Goal: Information Seeking & Learning: Understand process/instructions

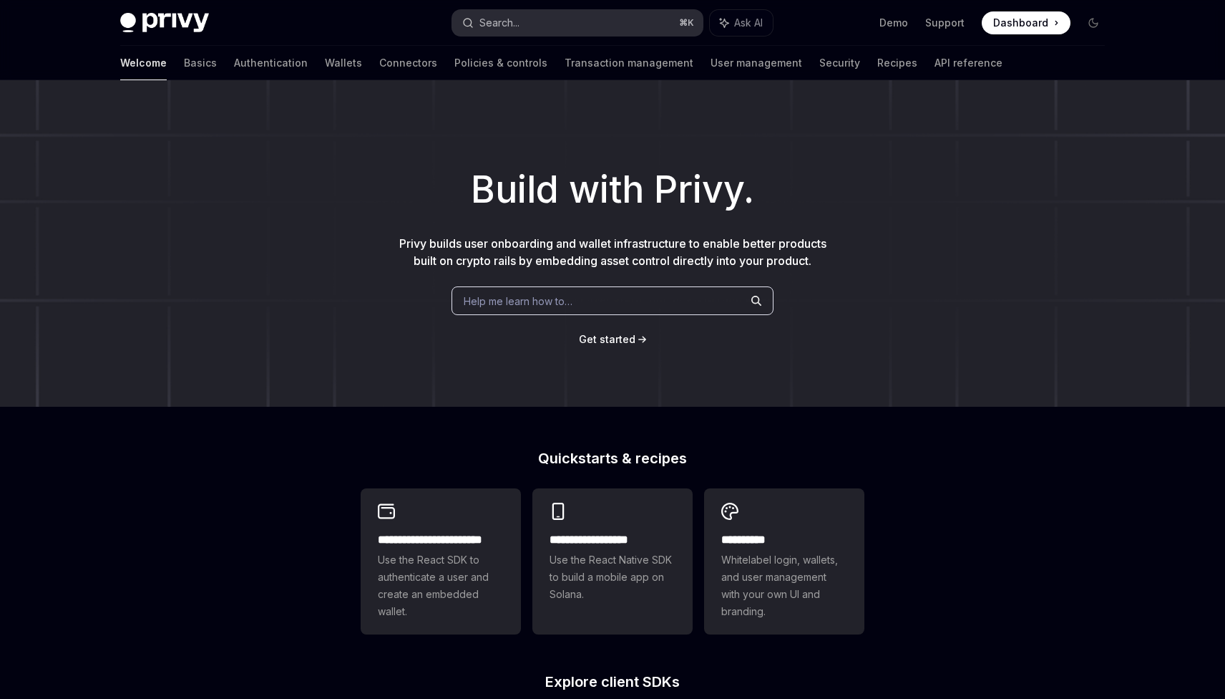
click at [552, 20] on button "Search... ⌘ K" at bounding box center [577, 23] width 251 height 26
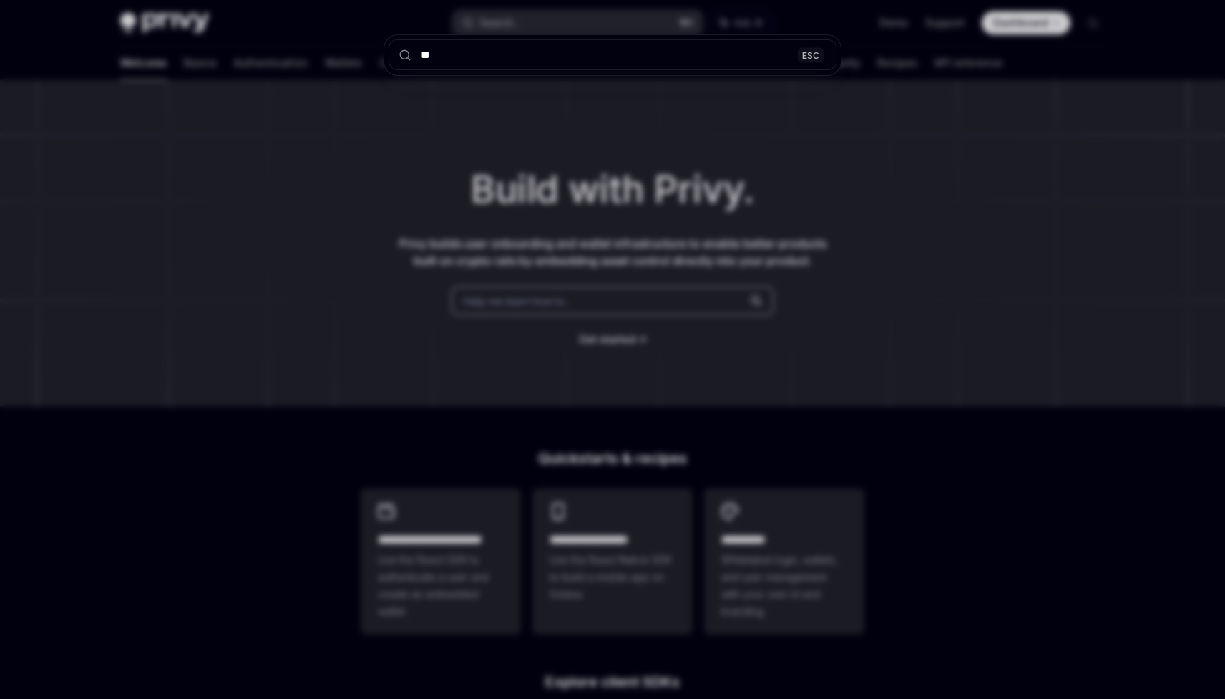
type input "***"
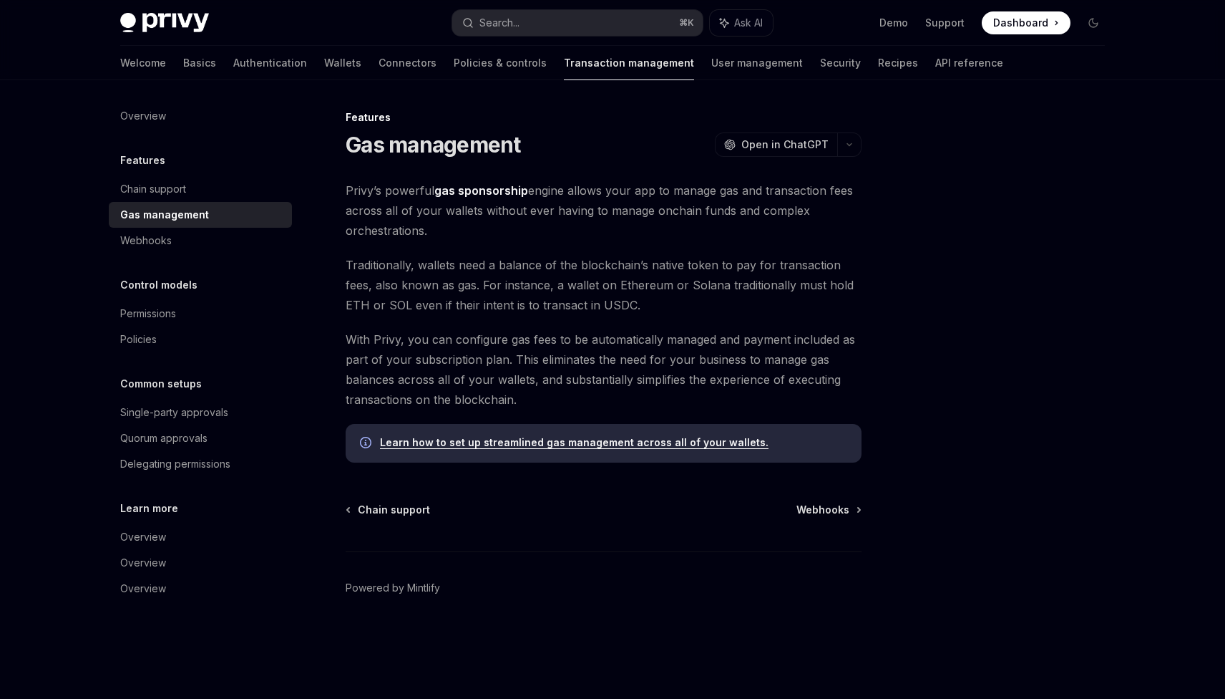
click at [552, 105] on div "Features Gas management OpenAI Open in ChatGPT OpenAI Open in ChatGPT [PERSON_N…" at bounding box center [613, 389] width 1008 height 618
click at [485, 188] on strong "gas sponsorship" at bounding box center [481, 190] width 94 height 14
click at [533, 440] on link "Learn how to set up streamlined gas management across all of your wallets." at bounding box center [574, 442] width 389 height 13
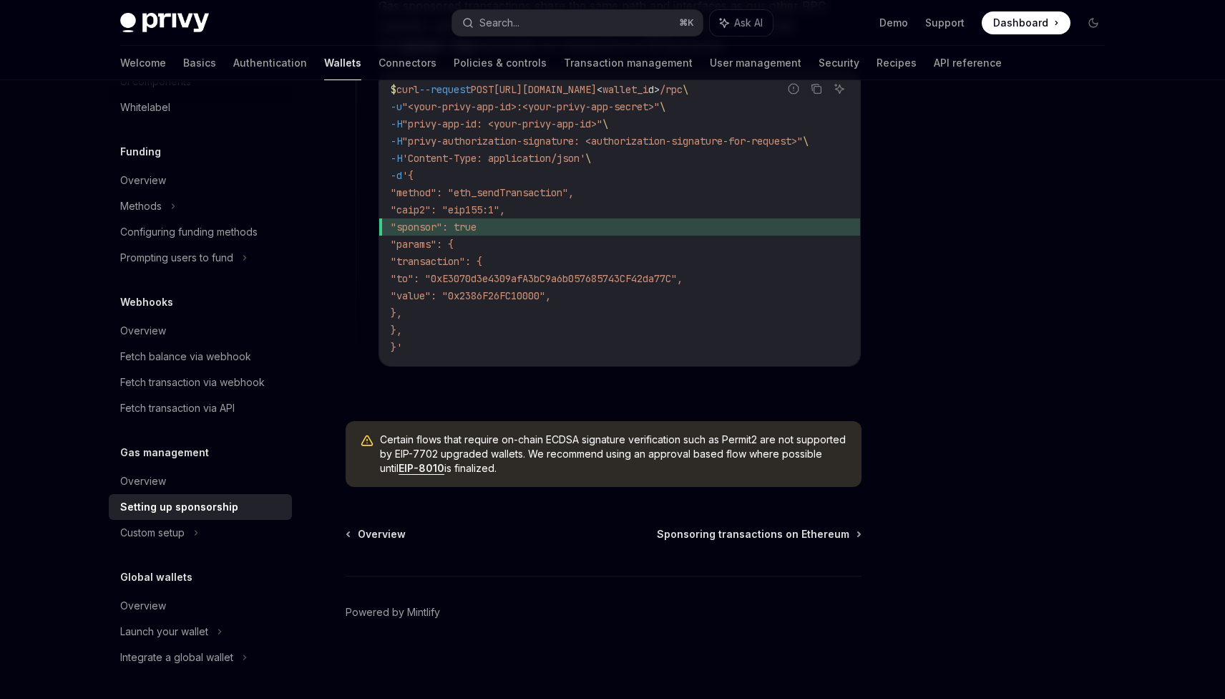
scroll to position [1055, 0]
click at [727, 533] on span "Sponsoring transactions on Ethereum" at bounding box center [753, 533] width 193 height 14
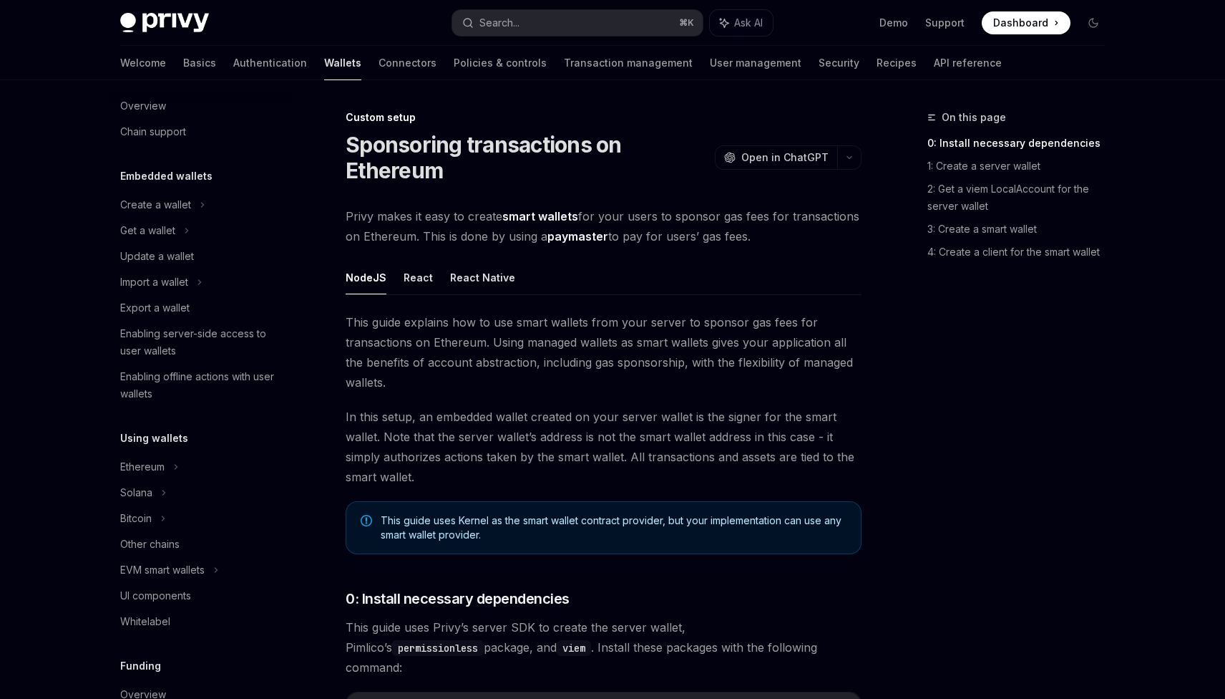
scroll to position [16, 0]
click at [160, 308] on div "Export a wallet" at bounding box center [154, 309] width 69 height 17
type textarea "*"
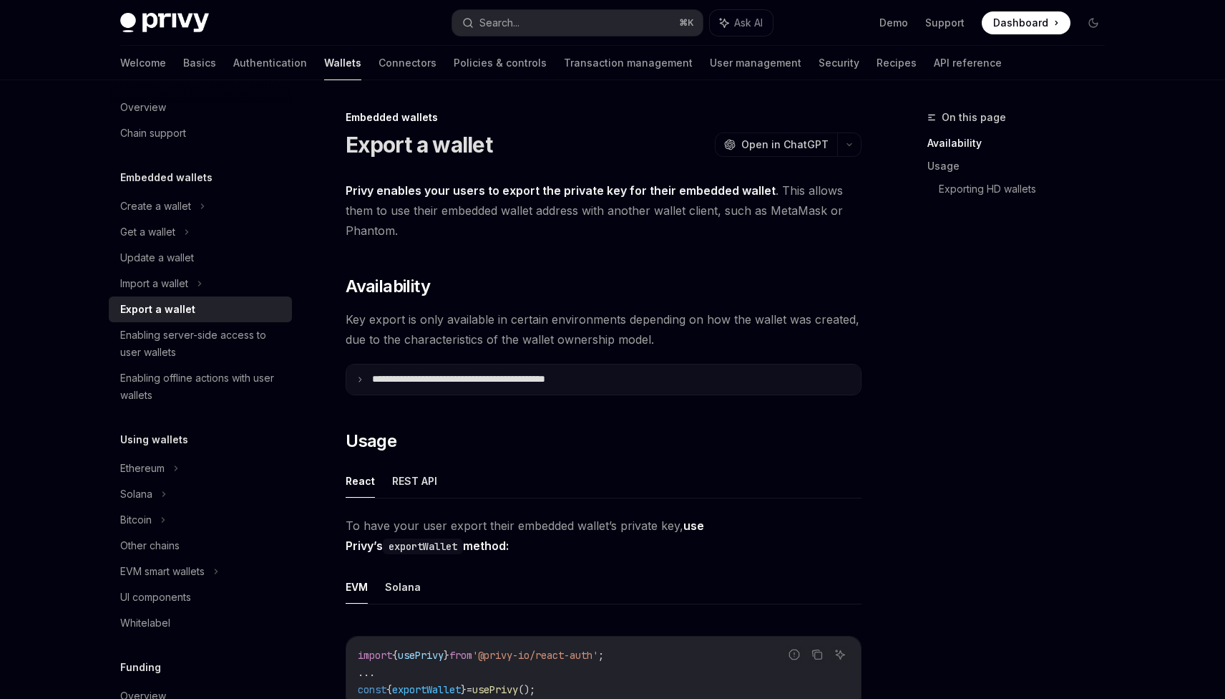
click at [502, 393] on summary "**********" at bounding box center [603, 379] width 515 height 30
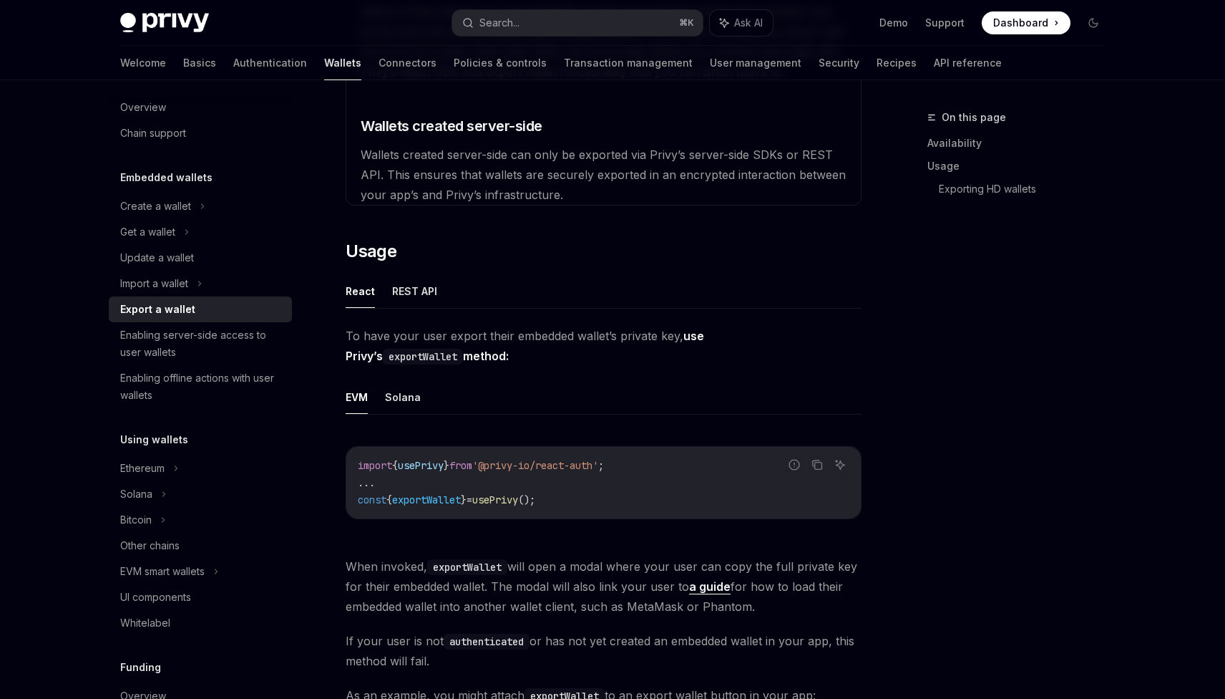
scroll to position [543, 0]
